Goal: Book appointment/travel/reservation

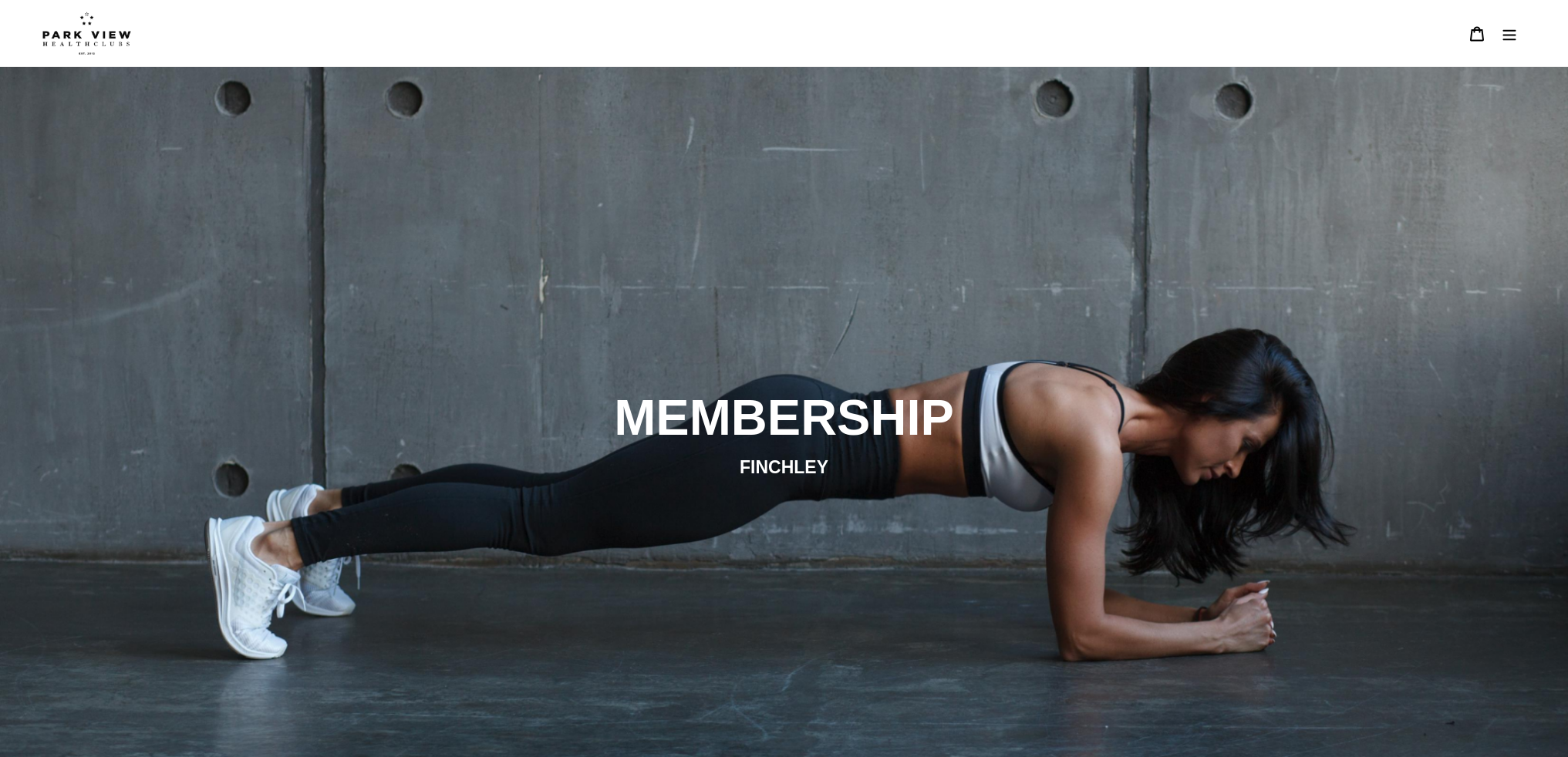
click at [1518, 33] on button "Menu" at bounding box center [1509, 33] width 32 height 33
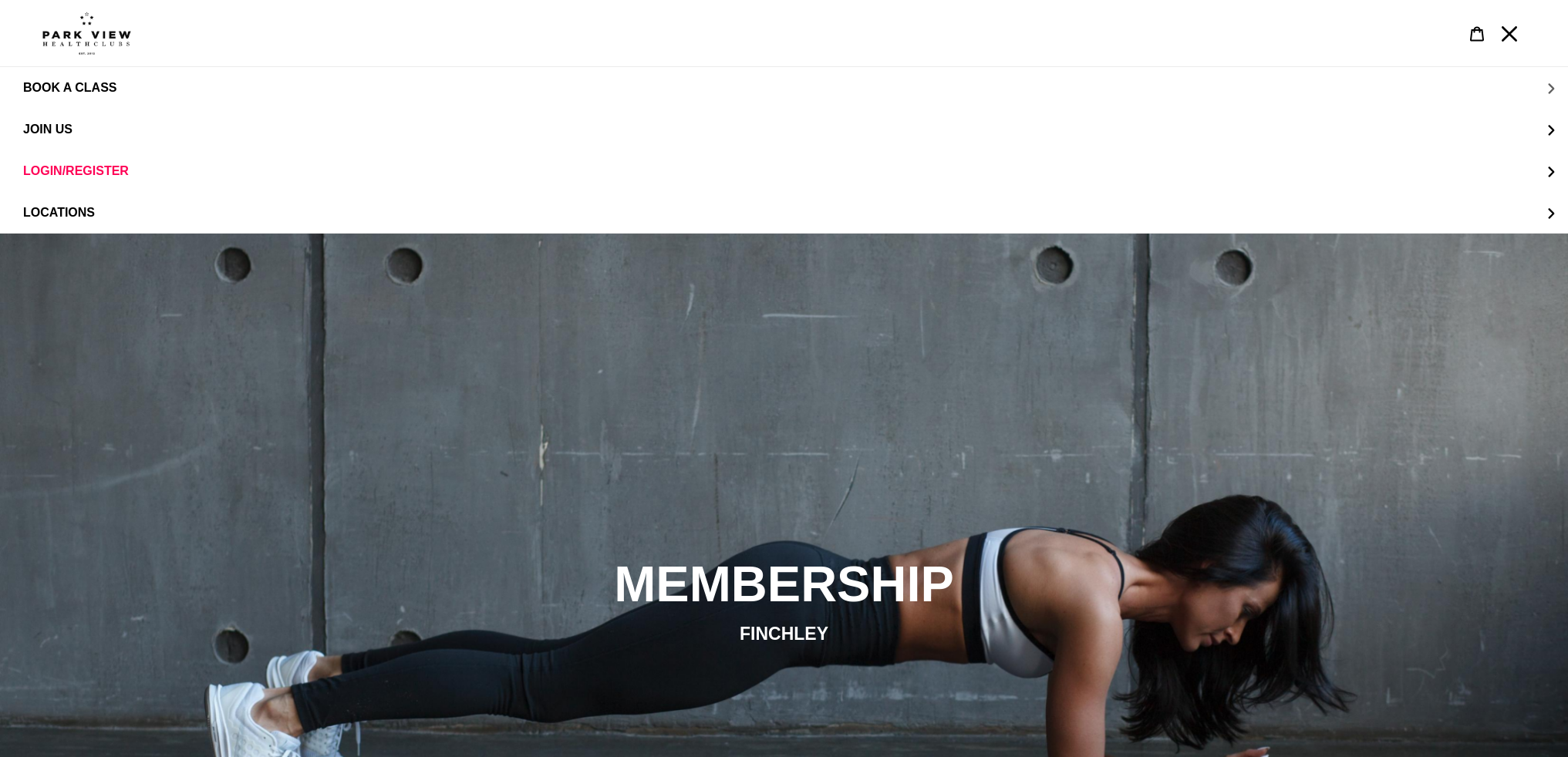
click at [81, 85] on span "BOOK A CLASS" at bounding box center [70, 87] width 94 height 14
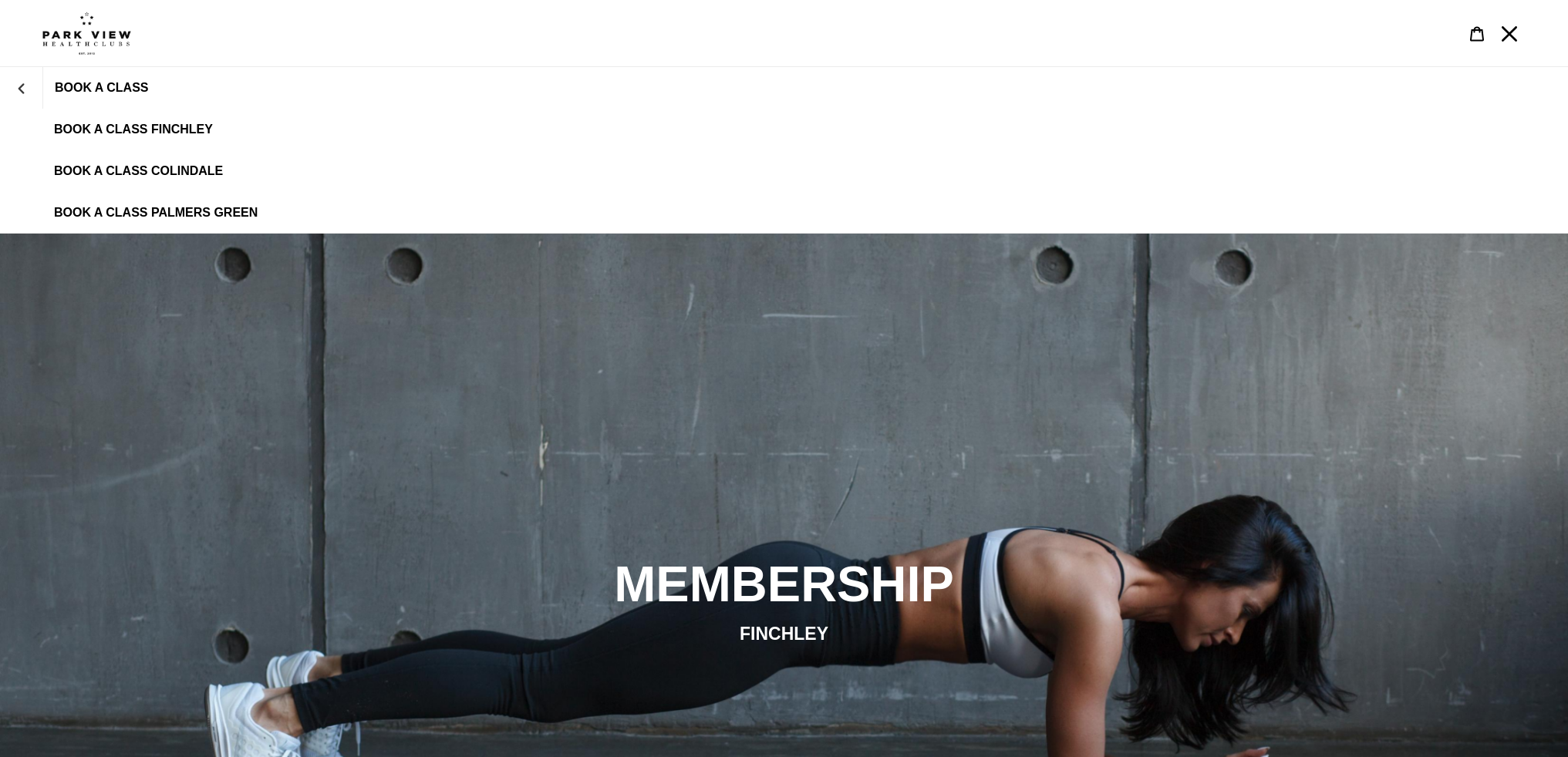
click at [170, 131] on span "BOOK A CLASS FINCHLEY" at bounding box center [133, 129] width 159 height 14
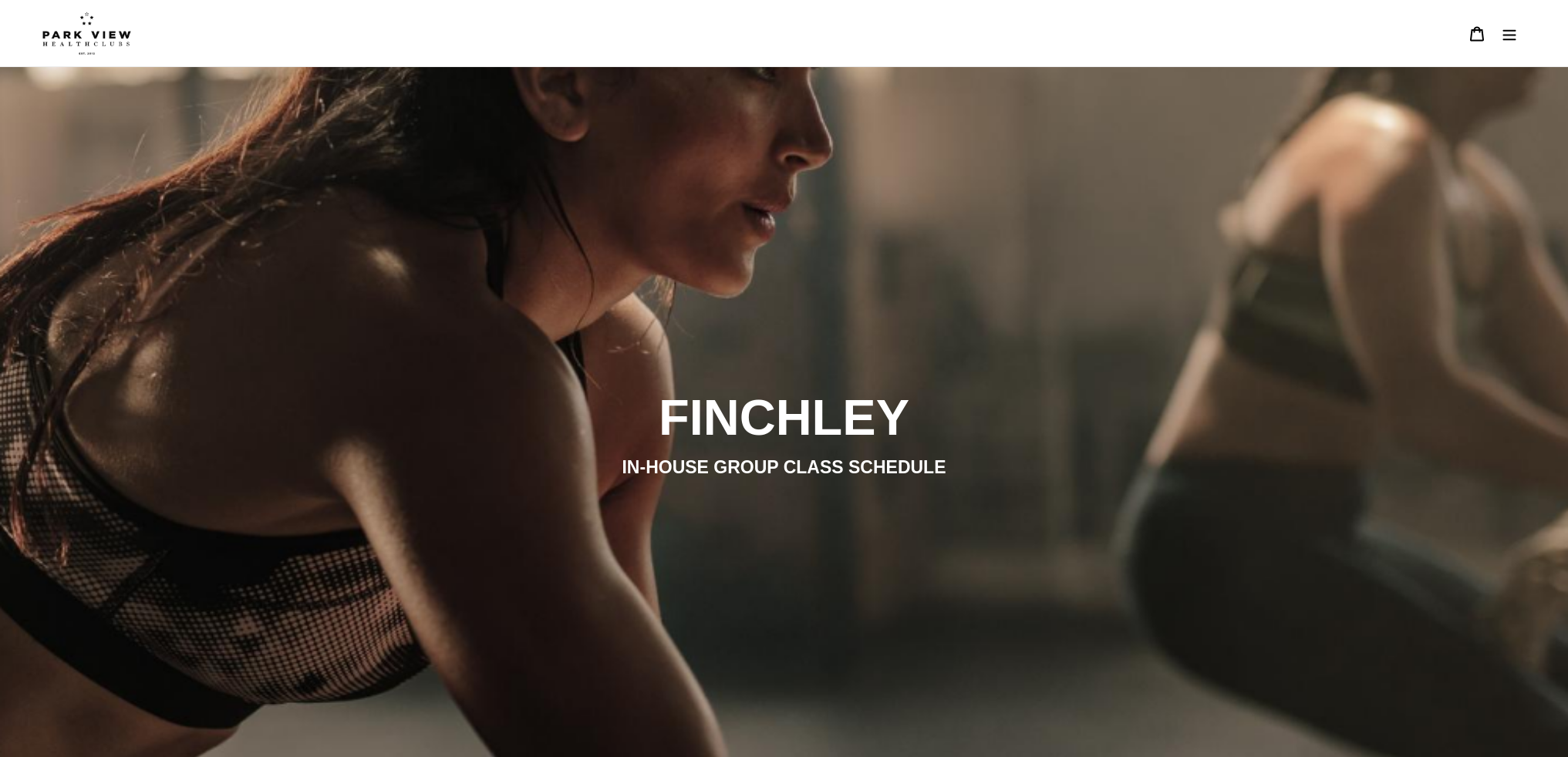
click at [1517, 30] on button "Menu" at bounding box center [1509, 33] width 32 height 33
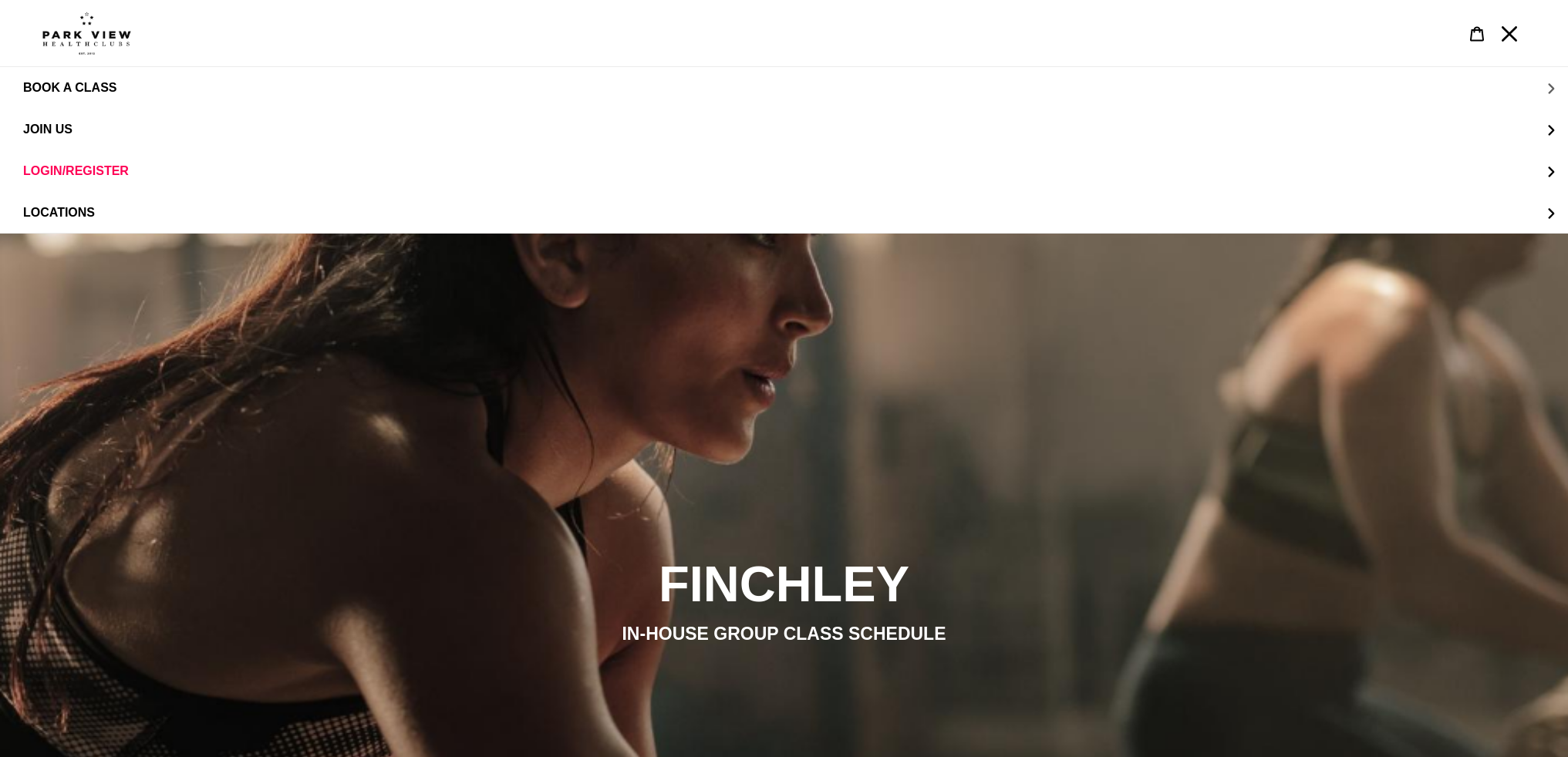
click at [87, 82] on span "BOOK A CLASS" at bounding box center [70, 87] width 94 height 13
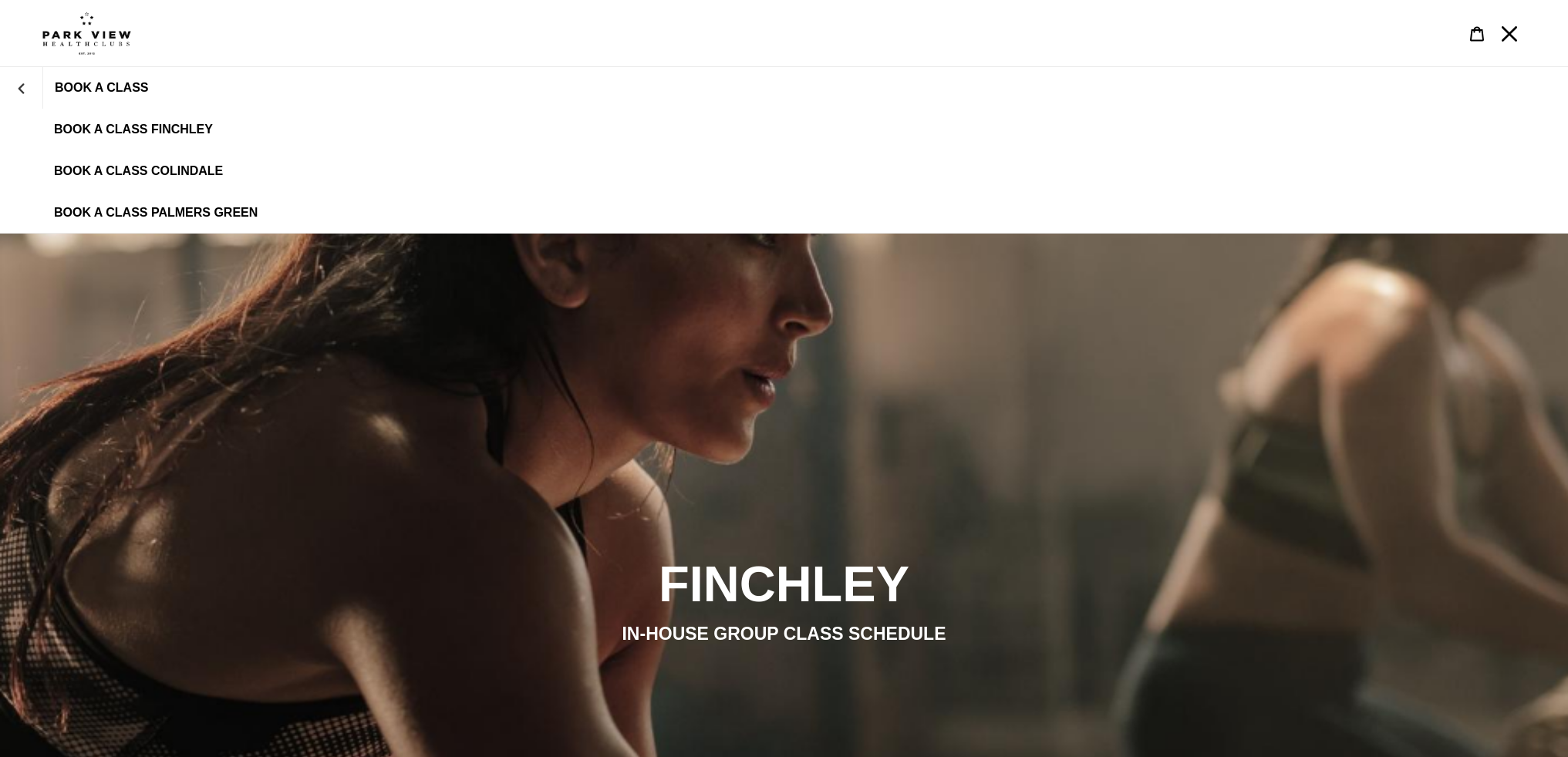
click at [162, 137] on link "BOOK A CLASS FINCHLEY" at bounding box center [784, 130] width 1568 height 42
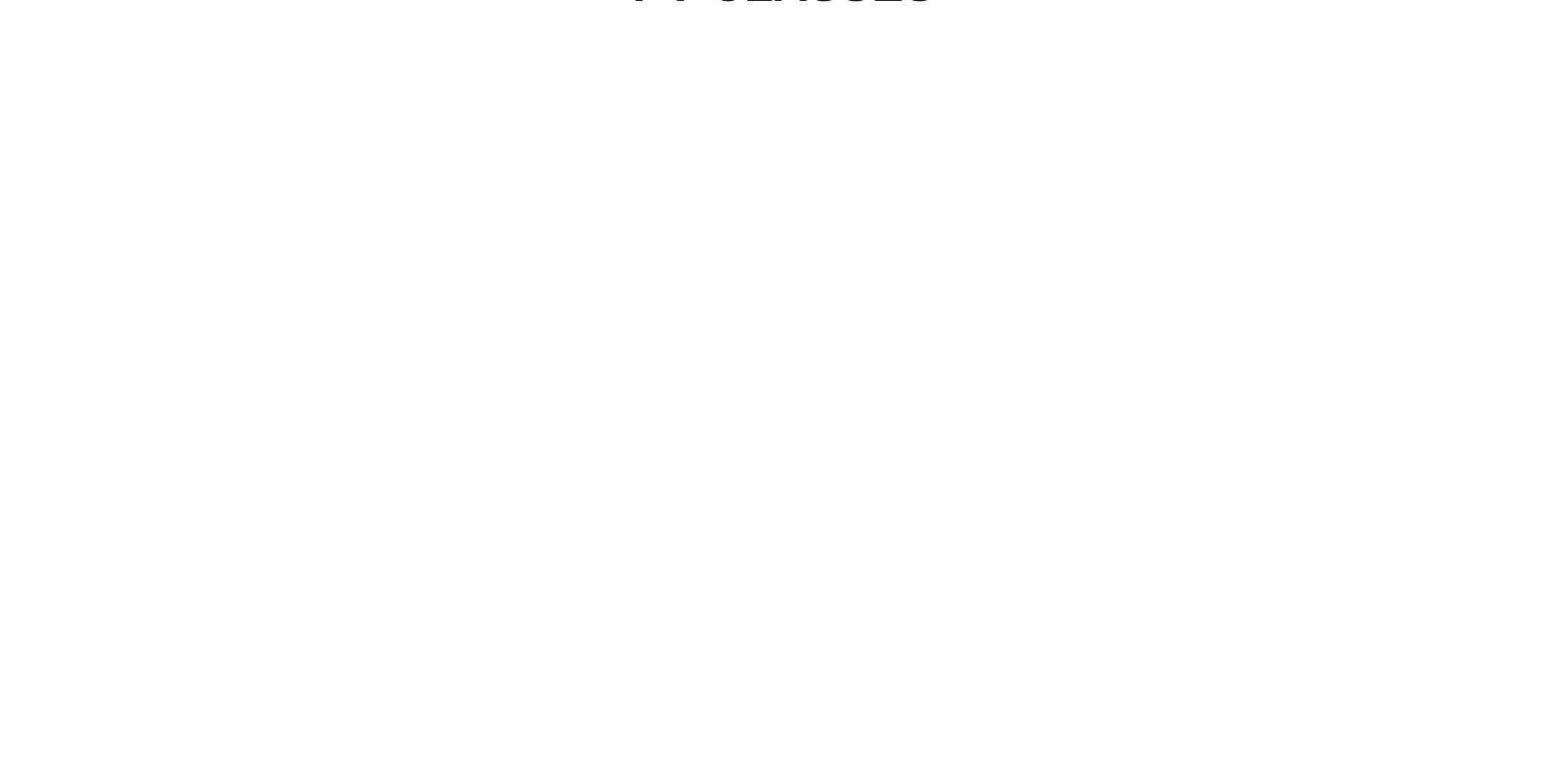
scroll to position [1495, 0]
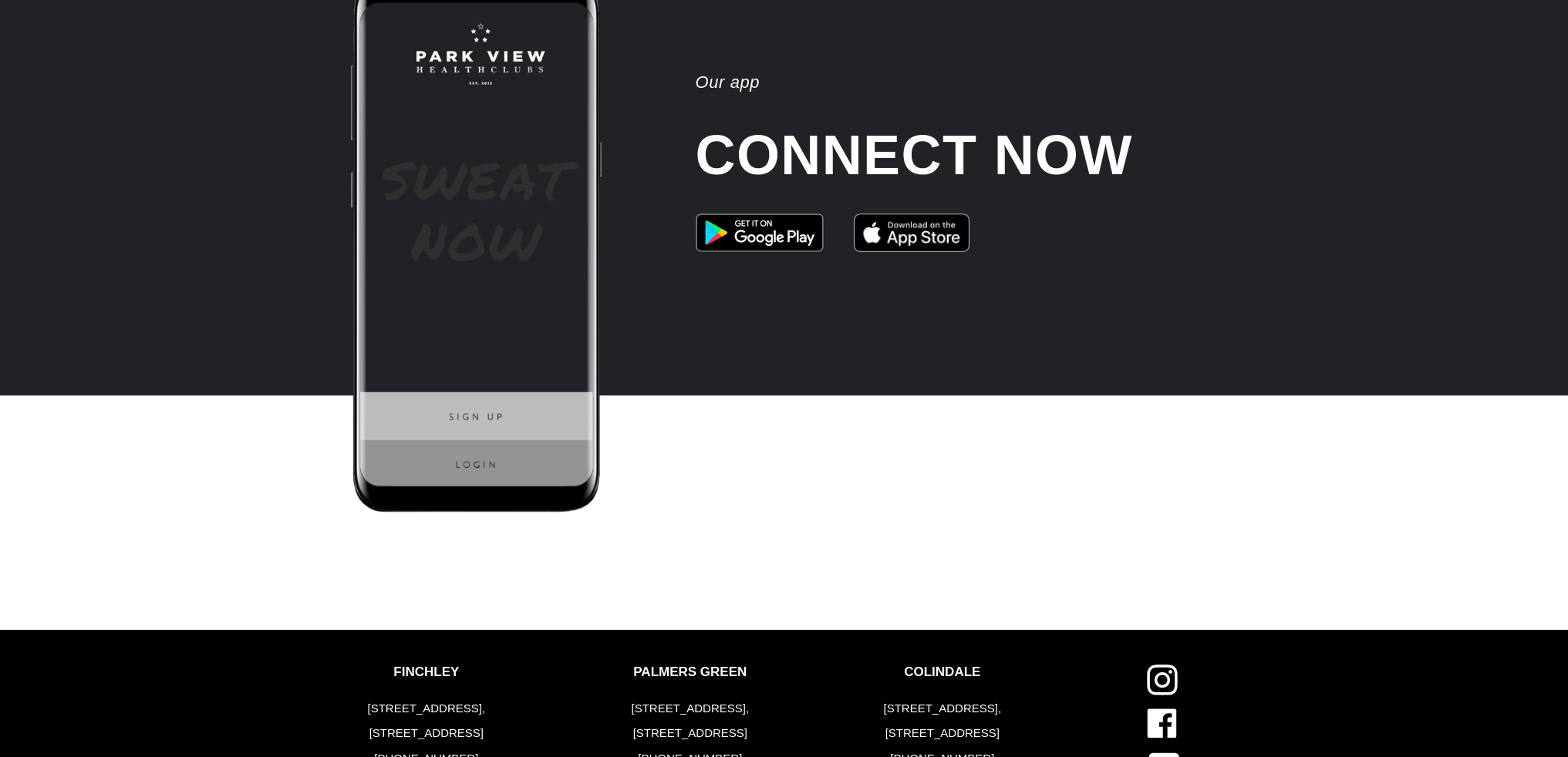
scroll to position [3924, 0]
